Goal: Contribute content: Contribute content

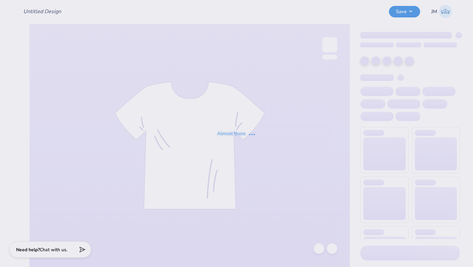
type input "SAE Fall Rush"
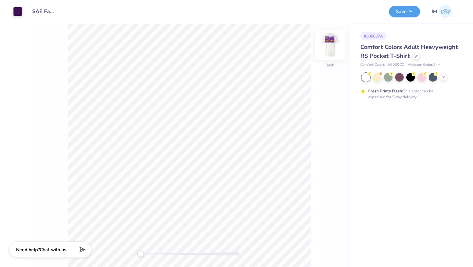
click at [331, 47] on img at bounding box center [329, 45] width 26 height 26
click at [379, 77] on div at bounding box center [377, 76] width 9 height 9
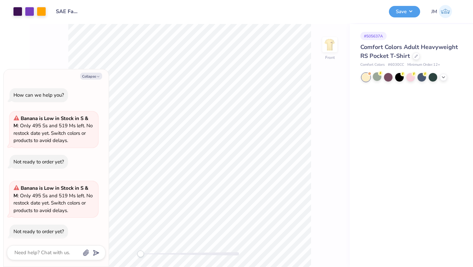
scroll to position [5, 0]
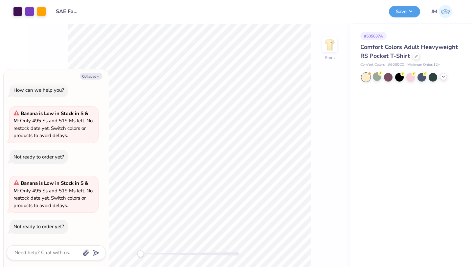
click at [441, 77] on icon at bounding box center [443, 76] width 5 height 5
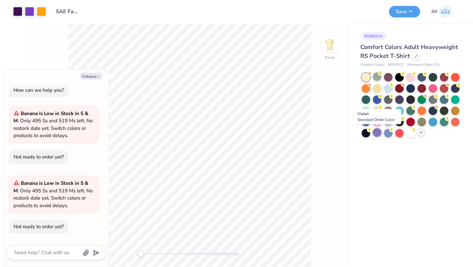
click at [379, 132] on div at bounding box center [377, 132] width 9 height 9
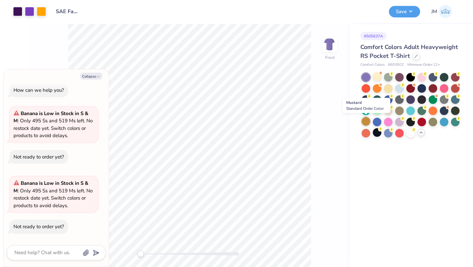
click at [367, 123] on div at bounding box center [365, 121] width 9 height 9
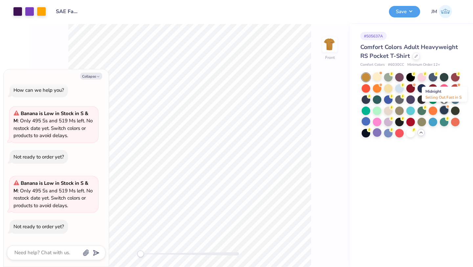
click at [440, 109] on div at bounding box center [444, 110] width 9 height 9
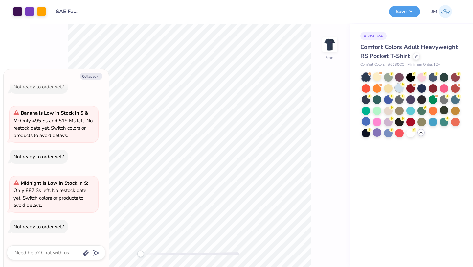
click at [402, 89] on div at bounding box center [399, 87] width 9 height 9
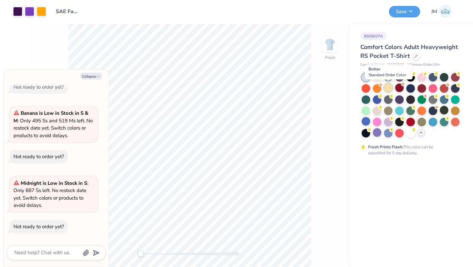
click at [386, 87] on div at bounding box center [388, 87] width 9 height 9
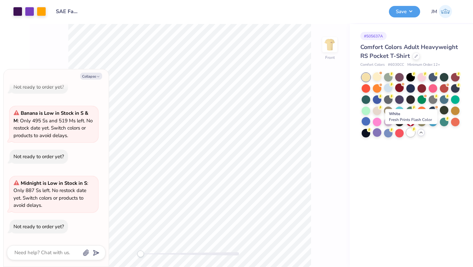
click at [407, 132] on div at bounding box center [410, 132] width 9 height 9
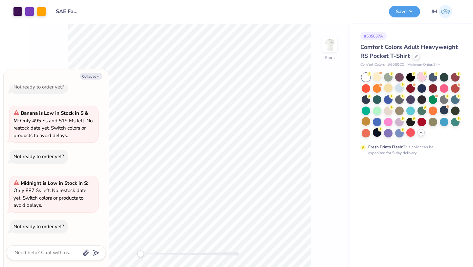
click at [420, 74] on div at bounding box center [421, 76] width 9 height 9
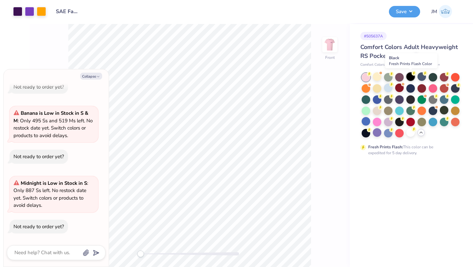
click at [410, 74] on div at bounding box center [410, 76] width 9 height 9
type textarea "x"
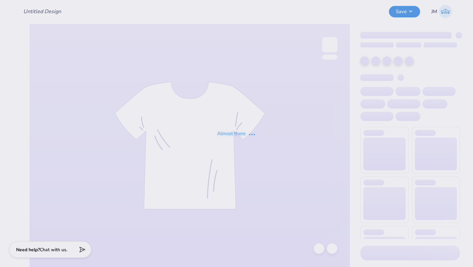
type input "SAE Fall Rush"
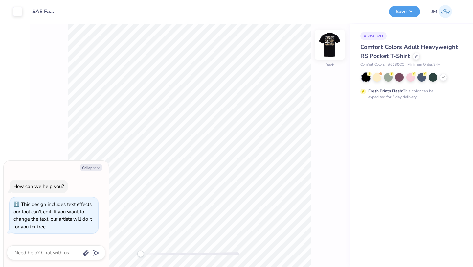
click at [328, 40] on img at bounding box center [329, 45] width 26 height 26
click at [442, 75] on icon at bounding box center [443, 76] width 5 height 5
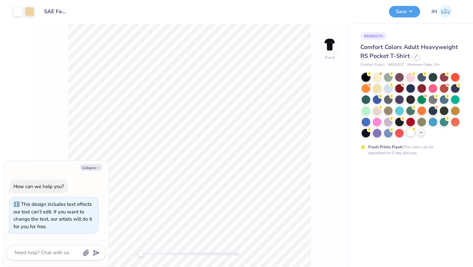
click at [409, 136] on div at bounding box center [410, 132] width 9 height 9
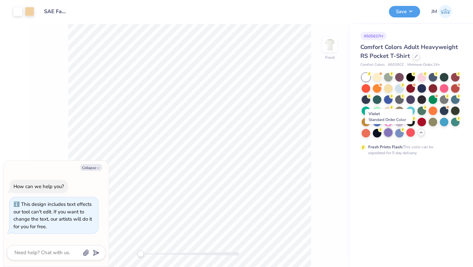
click at [392, 133] on div at bounding box center [388, 132] width 9 height 9
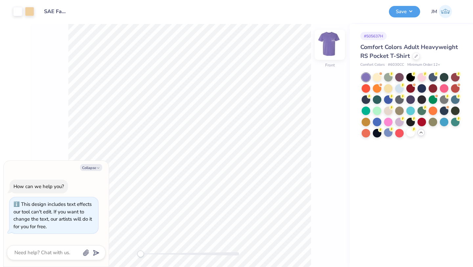
click at [328, 47] on img at bounding box center [329, 45] width 26 height 26
click at [329, 49] on img at bounding box center [329, 45] width 26 height 26
click at [404, 14] on button "Save" at bounding box center [404, 10] width 31 height 11
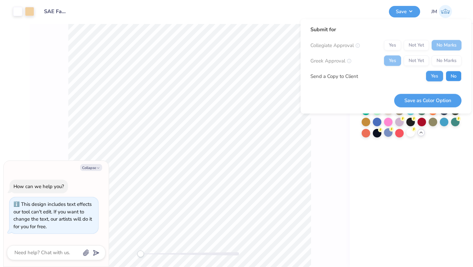
click at [450, 79] on button "No" at bounding box center [453, 76] width 16 height 11
click at [431, 103] on button "Save as Color Option" at bounding box center [427, 100] width 67 height 13
type textarea "x"
